Goal: Check status: Check status

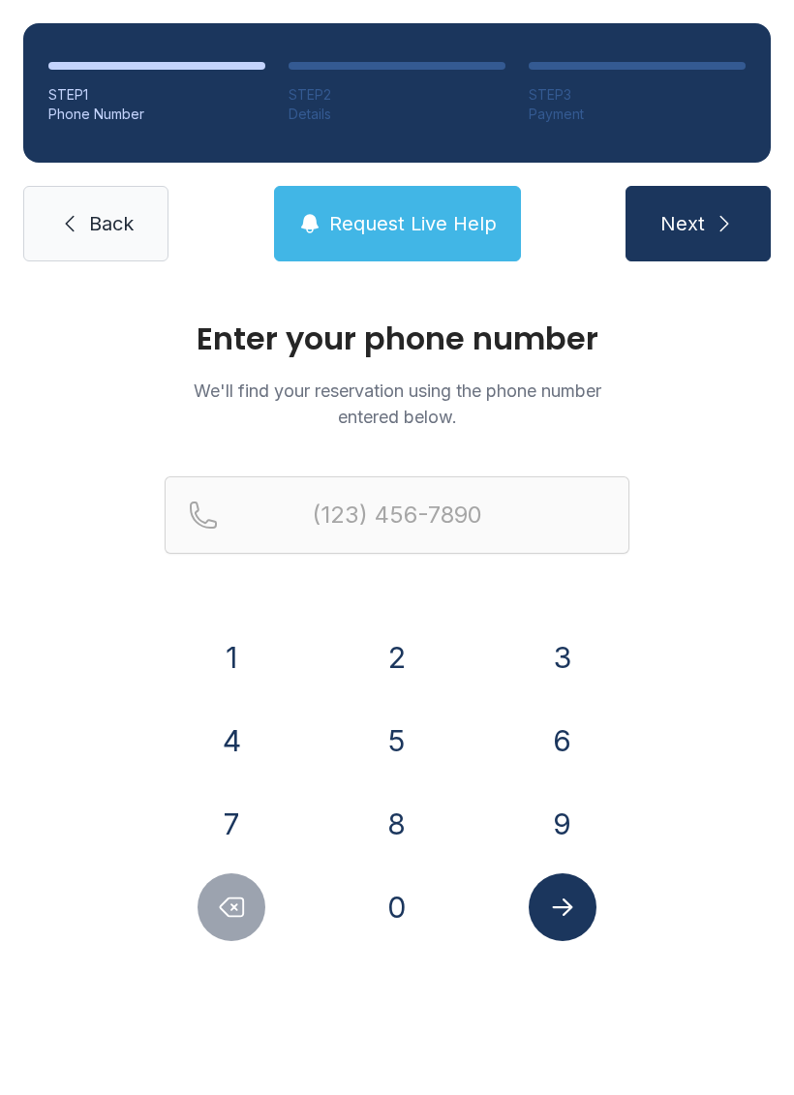
click at [563, 647] on button "3" at bounding box center [563, 658] width 68 height 68
click at [393, 829] on button "8" at bounding box center [397, 824] width 68 height 68
click at [567, 734] on button "6" at bounding box center [563, 741] width 68 height 68
click at [408, 655] on button "2" at bounding box center [397, 658] width 68 height 68
click at [567, 737] on button "6" at bounding box center [563, 741] width 68 height 68
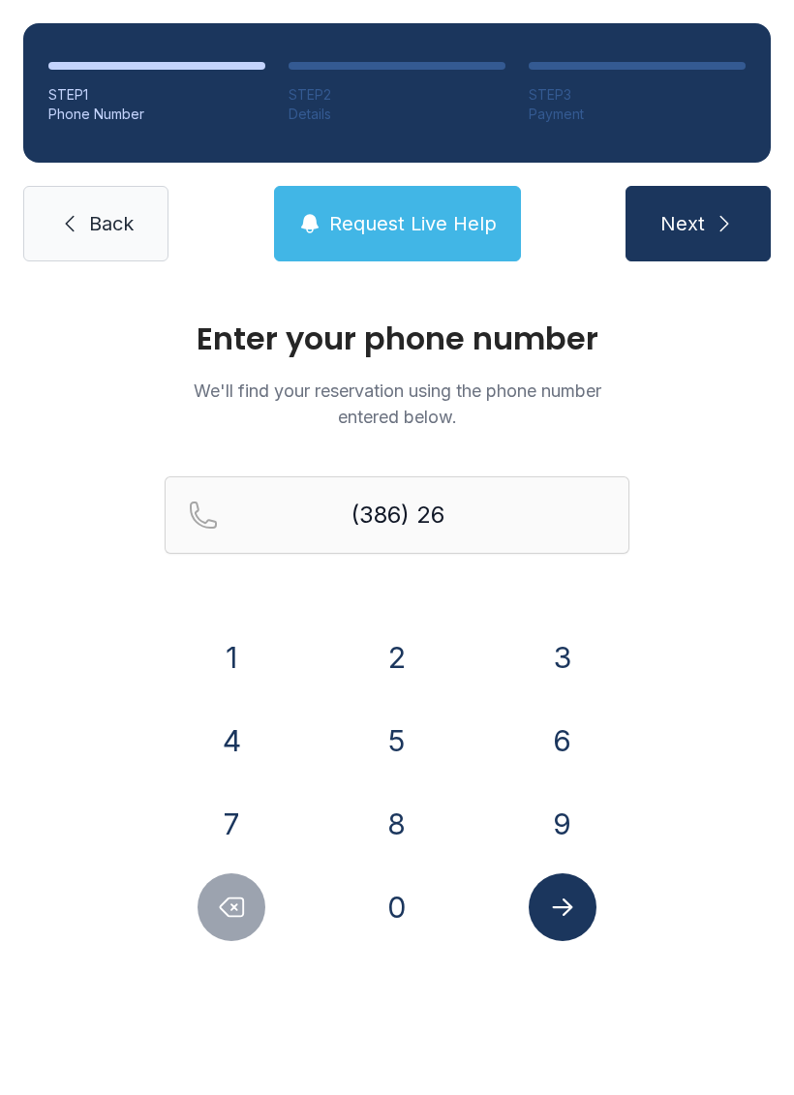
click at [399, 650] on button "2" at bounding box center [397, 658] width 68 height 68
click at [566, 739] on button "6" at bounding box center [563, 741] width 68 height 68
click at [565, 739] on button "6" at bounding box center [563, 741] width 68 height 68
click at [396, 739] on button "5" at bounding box center [397, 741] width 68 height 68
click at [556, 811] on button "9" at bounding box center [563, 824] width 68 height 68
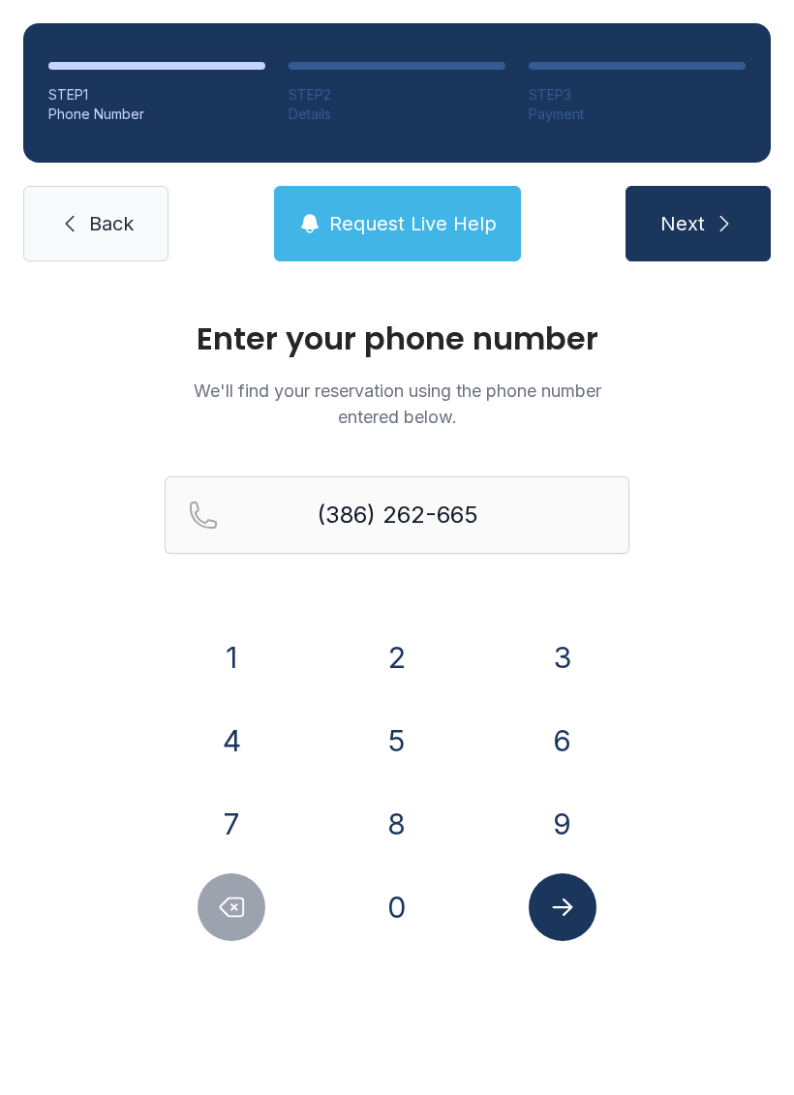
type input "[PHONE_NUMBER]"
click at [567, 915] on icon "Submit lookup form" at bounding box center [562, 907] width 29 height 29
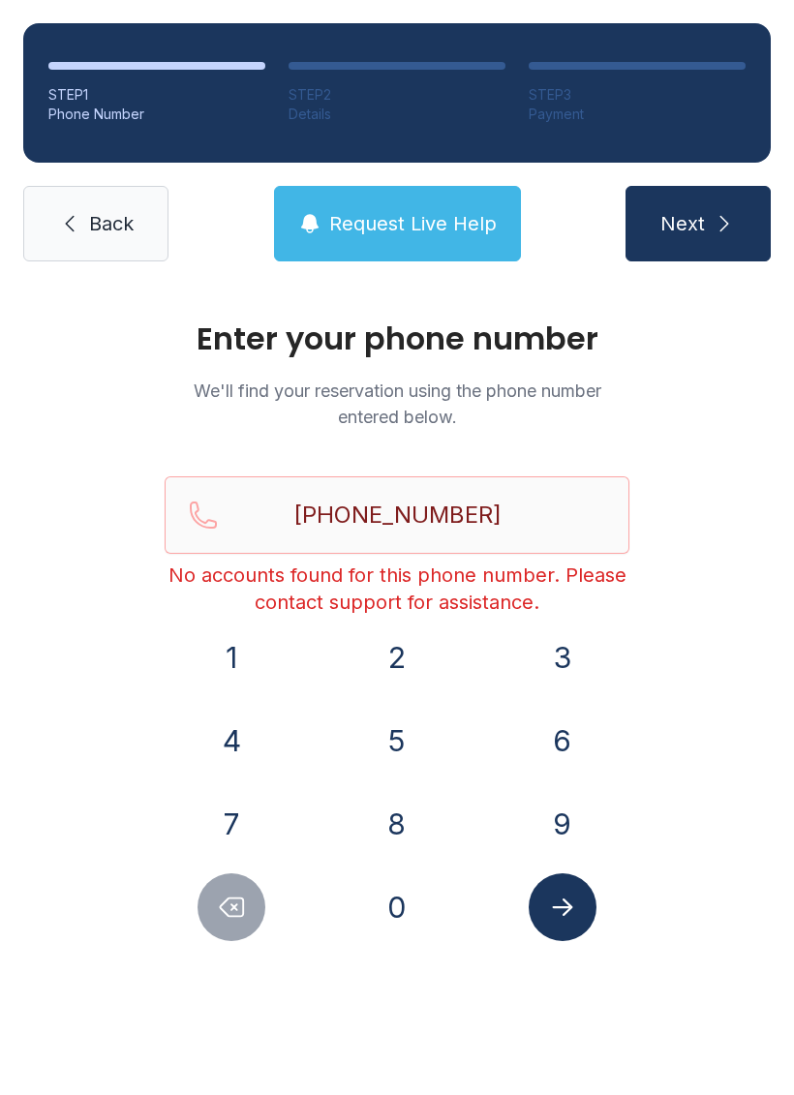
click at [137, 243] on link "Back" at bounding box center [95, 224] width 145 height 76
